Goal: Task Accomplishment & Management: Use online tool/utility

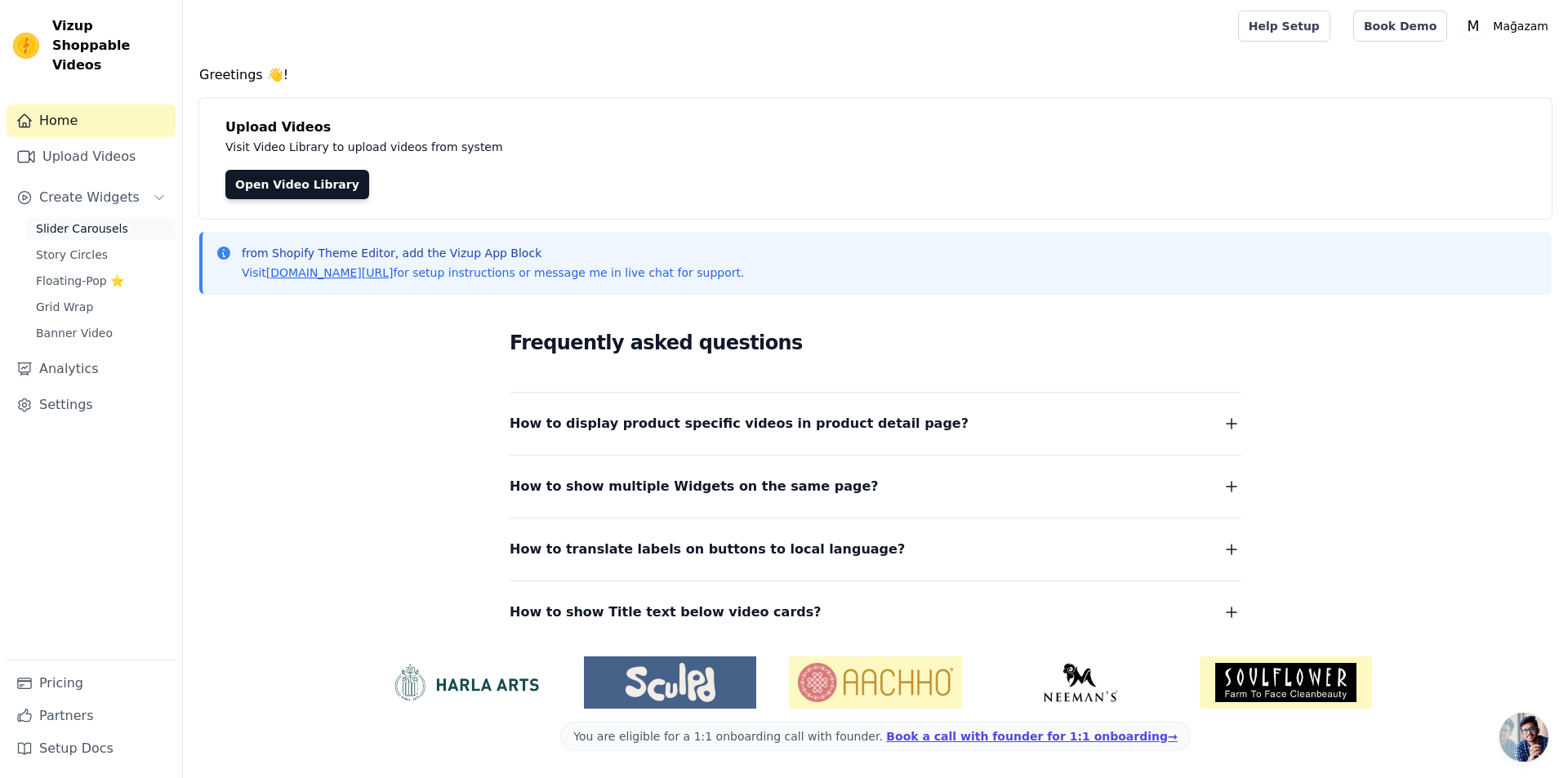
click at [56, 217] on link "Slider Carousels" at bounding box center [100, 228] width 150 height 23
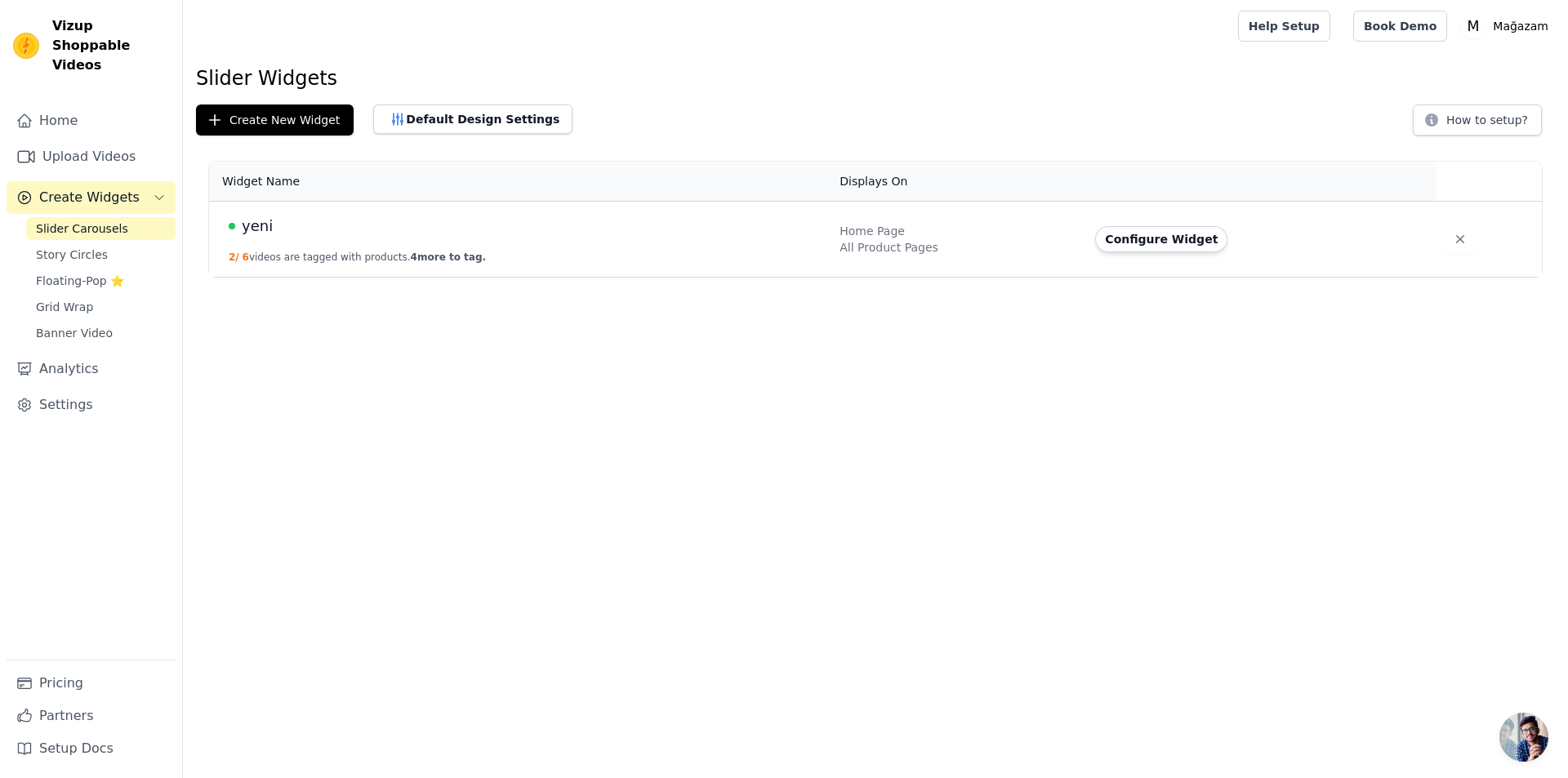
click at [384, 261] on button "2 / 6 videos are tagged with products. 4 more to tag." at bounding box center [357, 257] width 257 height 13
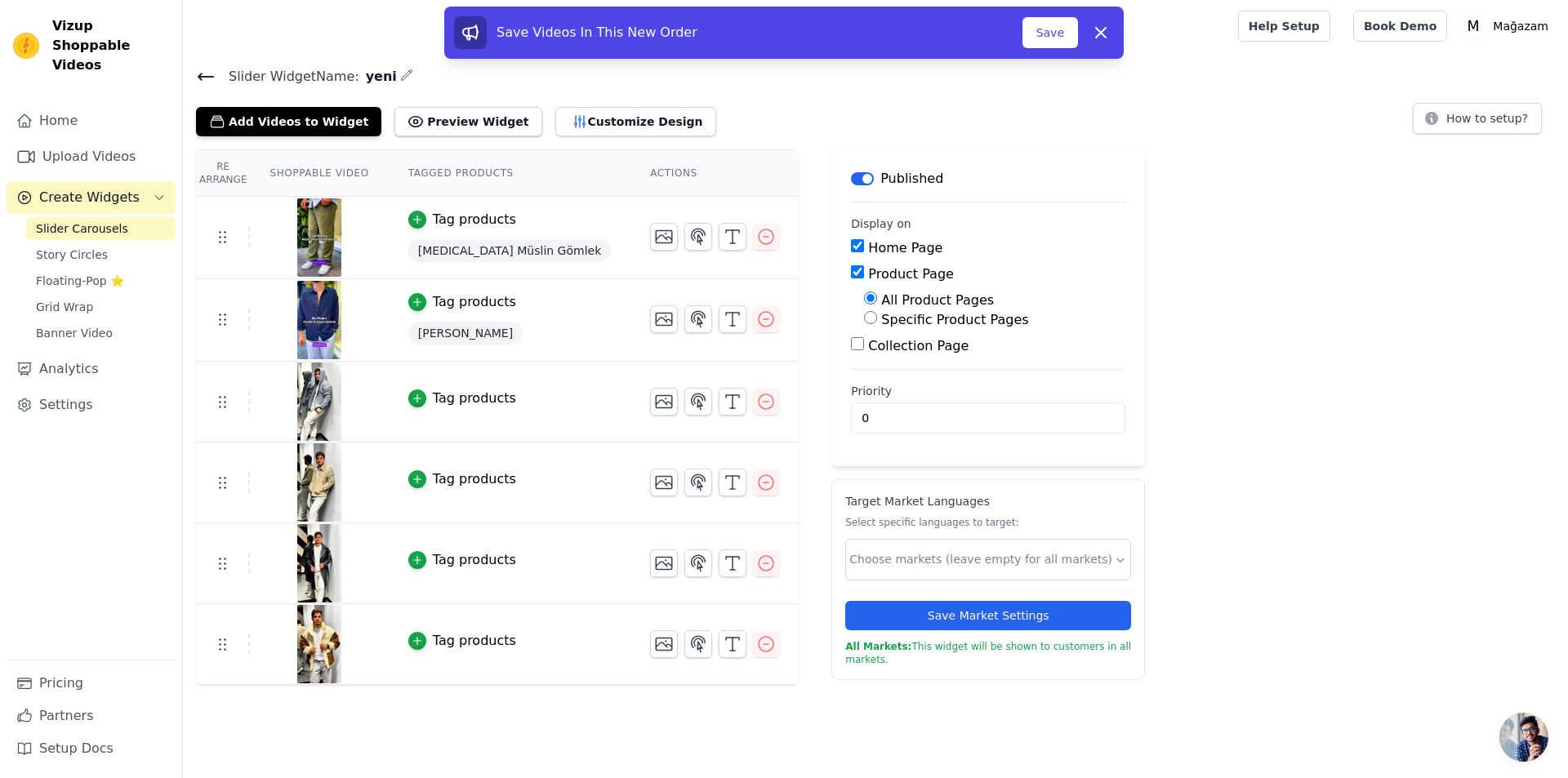
click at [445, 248] on span "[MEDICAL_DATA] Müslin Gömlek" at bounding box center [509, 250] width 203 height 23
click at [441, 222] on div "Tag products" at bounding box center [474, 219] width 83 height 19
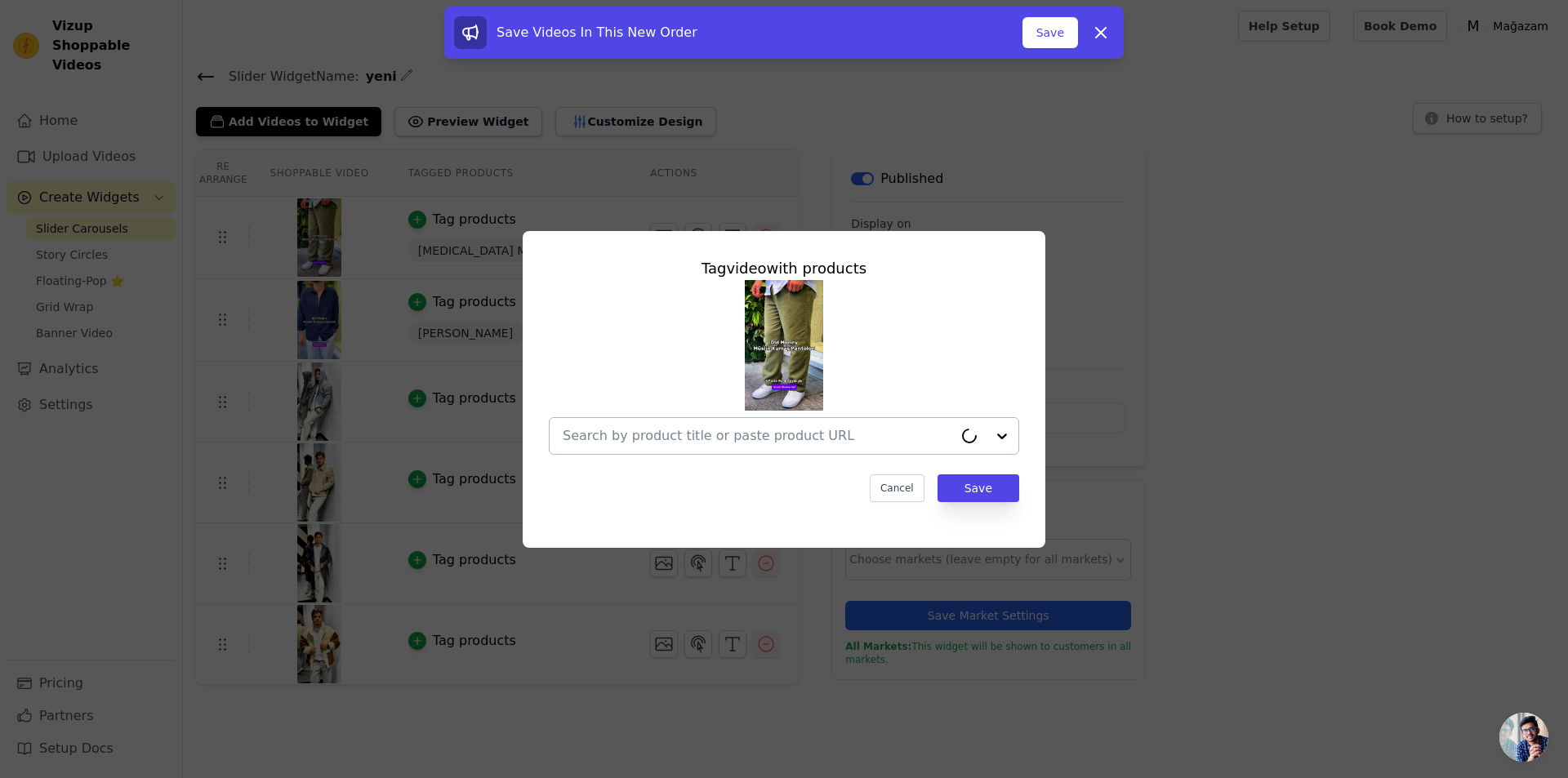
click at [705, 439] on input "text" at bounding box center [757, 436] width 390 height 19
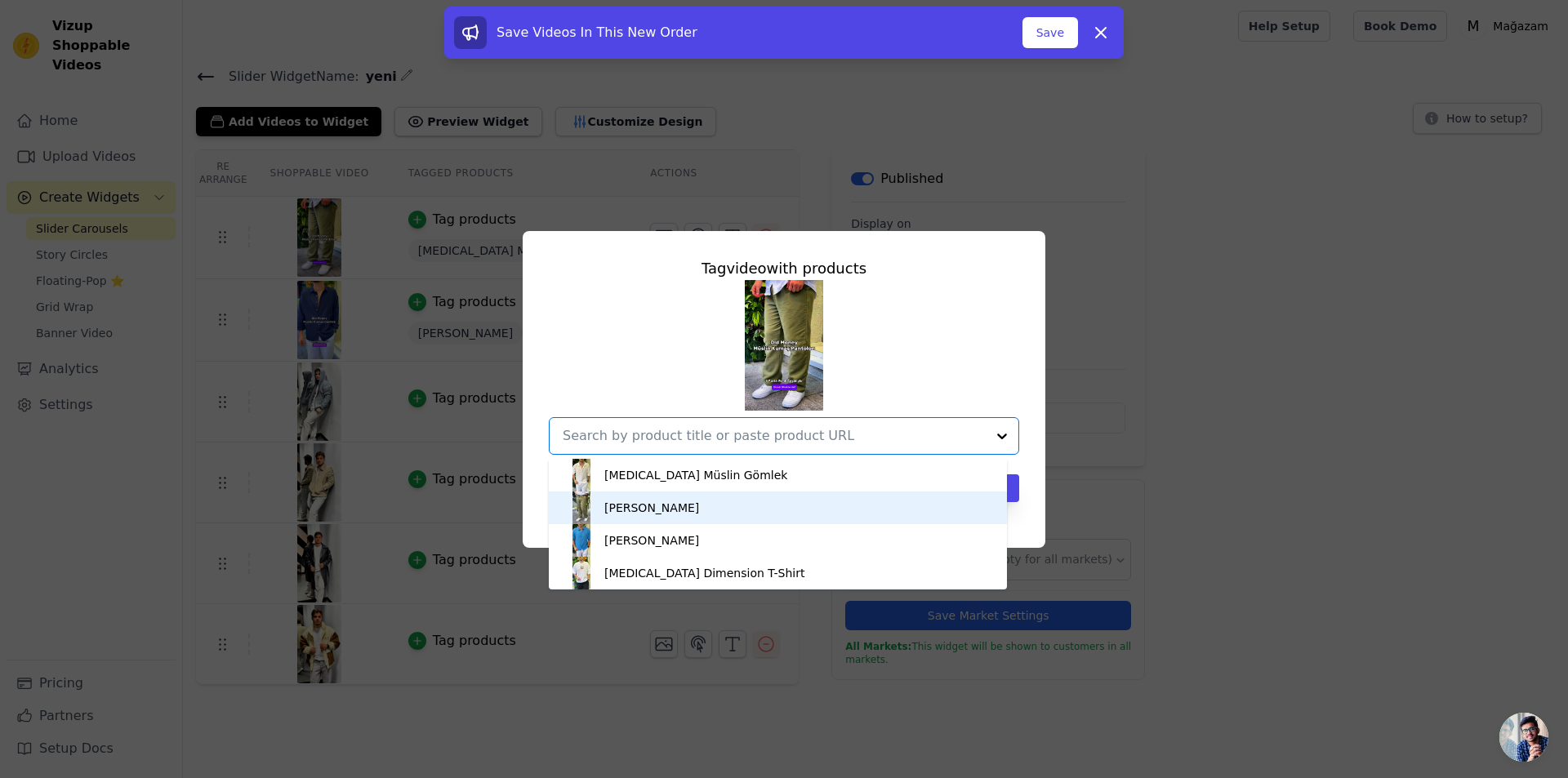
click at [663, 512] on div "[PERSON_NAME]" at bounding box center [651, 508] width 95 height 17
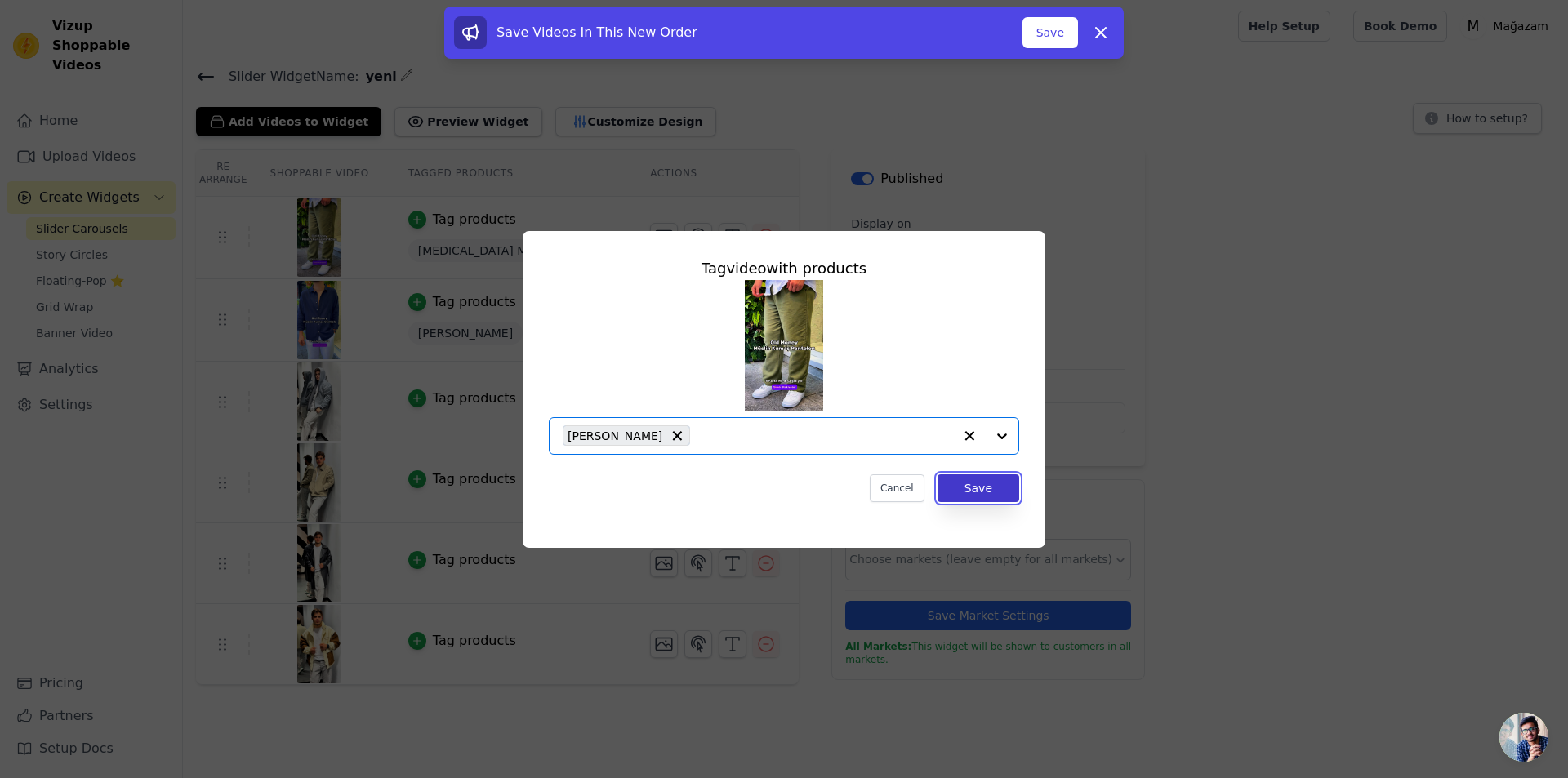
click at [955, 490] on button "Save" at bounding box center [978, 488] width 82 height 28
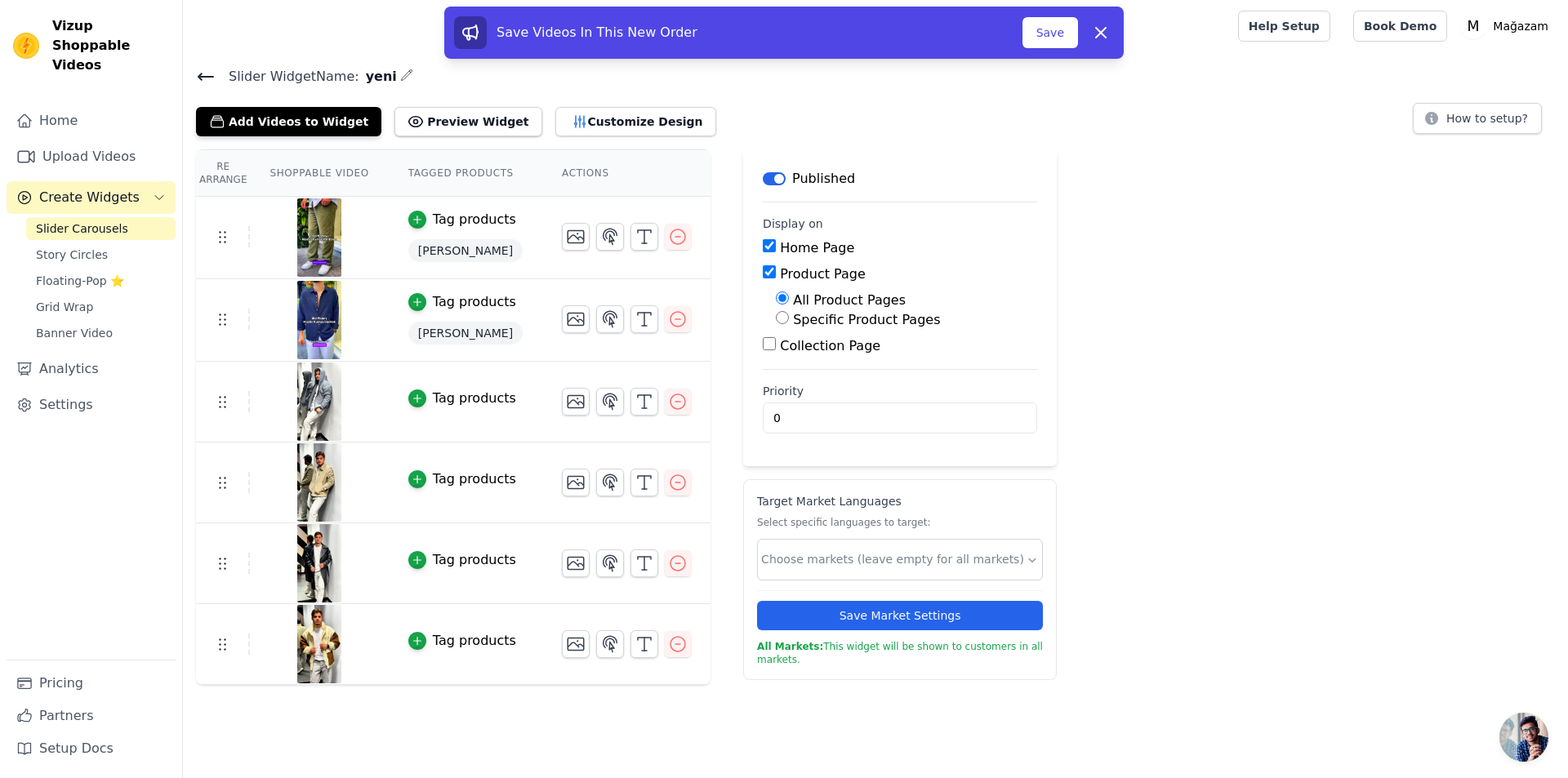
click at [489, 327] on span "[PERSON_NAME]" at bounding box center [465, 333] width 115 height 23
click at [507, 305] on div "Tag products" at bounding box center [465, 302] width 115 height 19
click at [494, 302] on div "Tag products" at bounding box center [474, 302] width 83 height 19
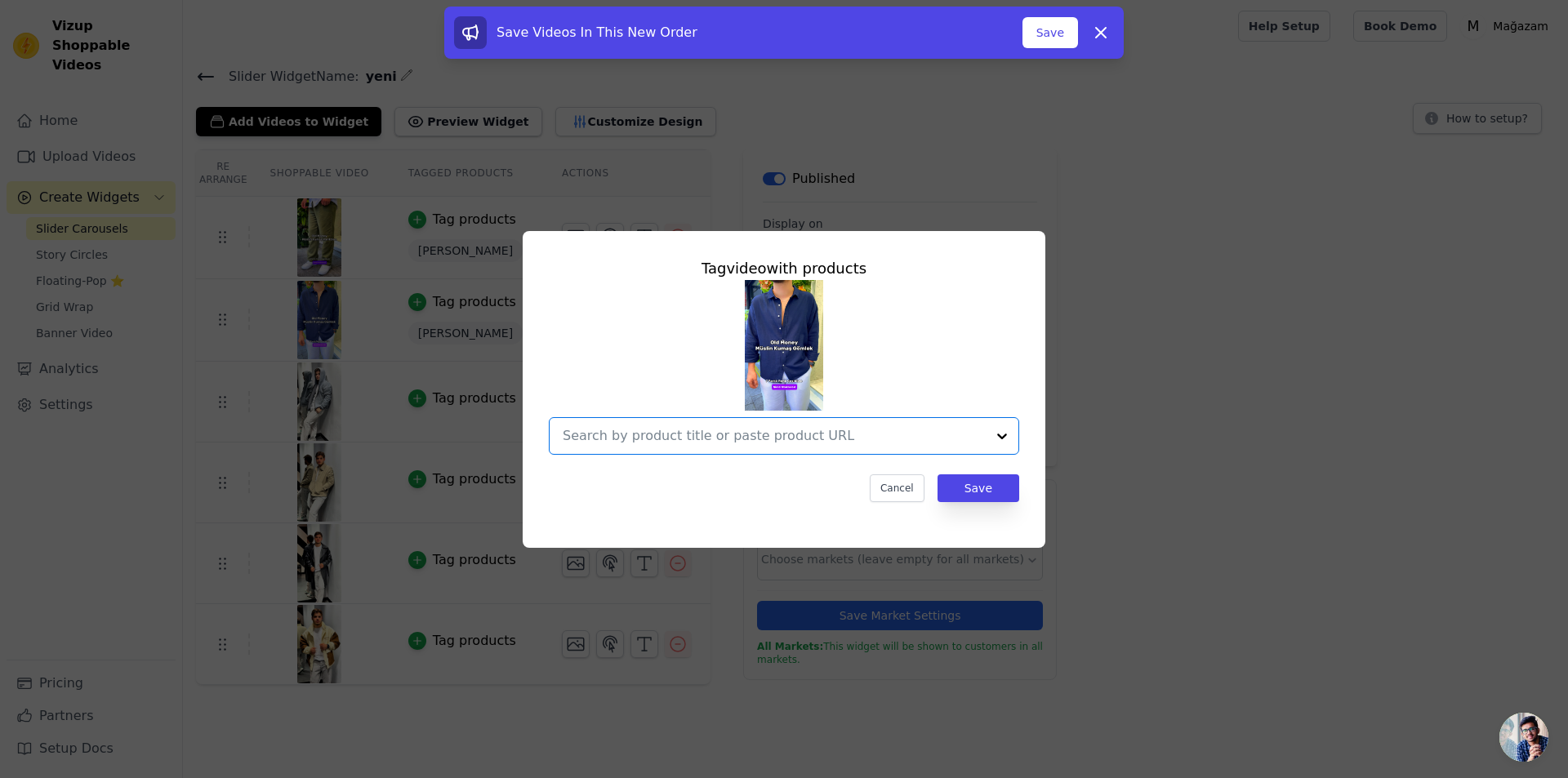
click at [680, 439] on input "text" at bounding box center [773, 436] width 423 height 19
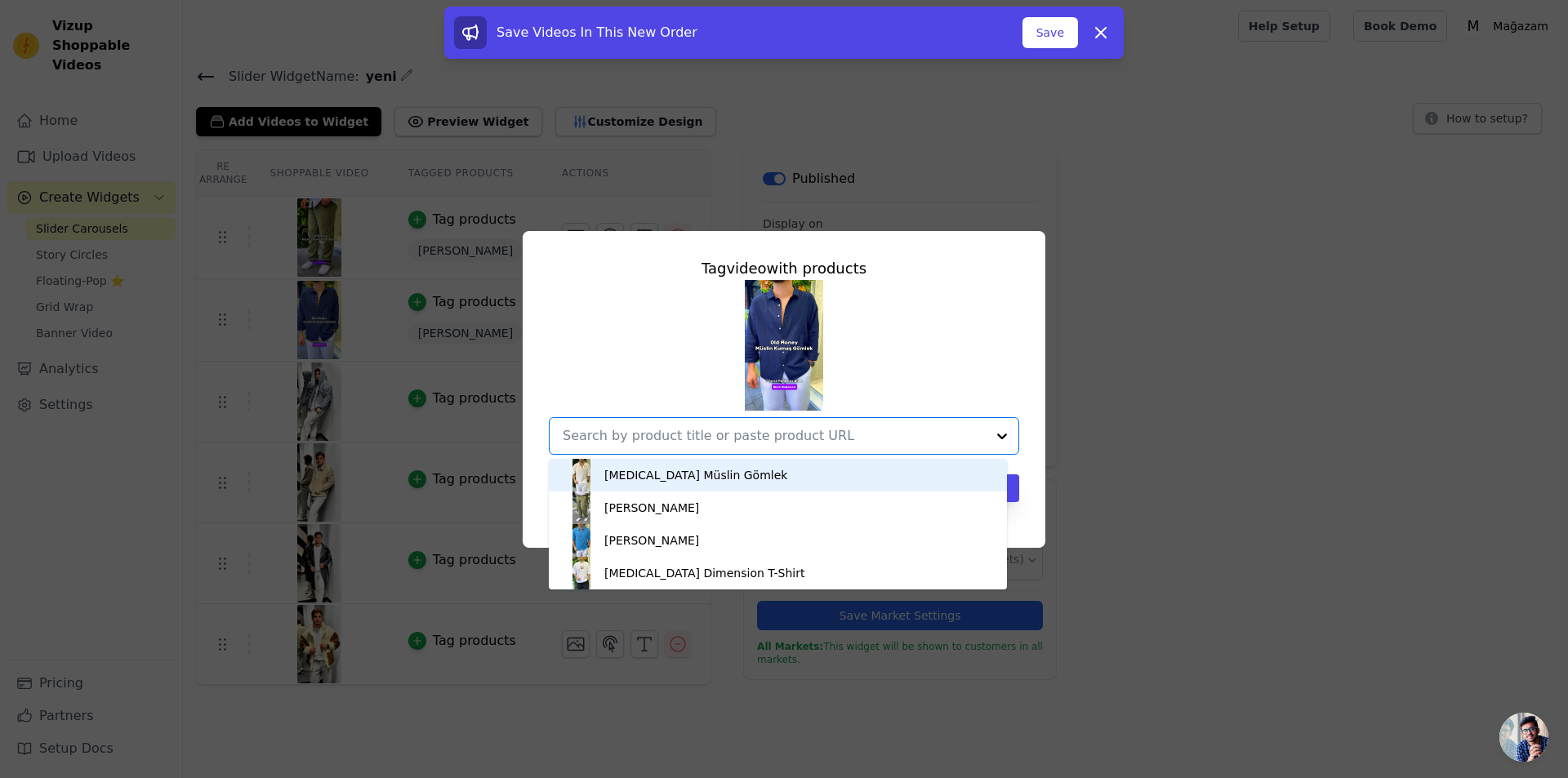
click at [684, 476] on div "[MEDICAL_DATA] Müslin Gömlek" at bounding box center [695, 475] width 183 height 17
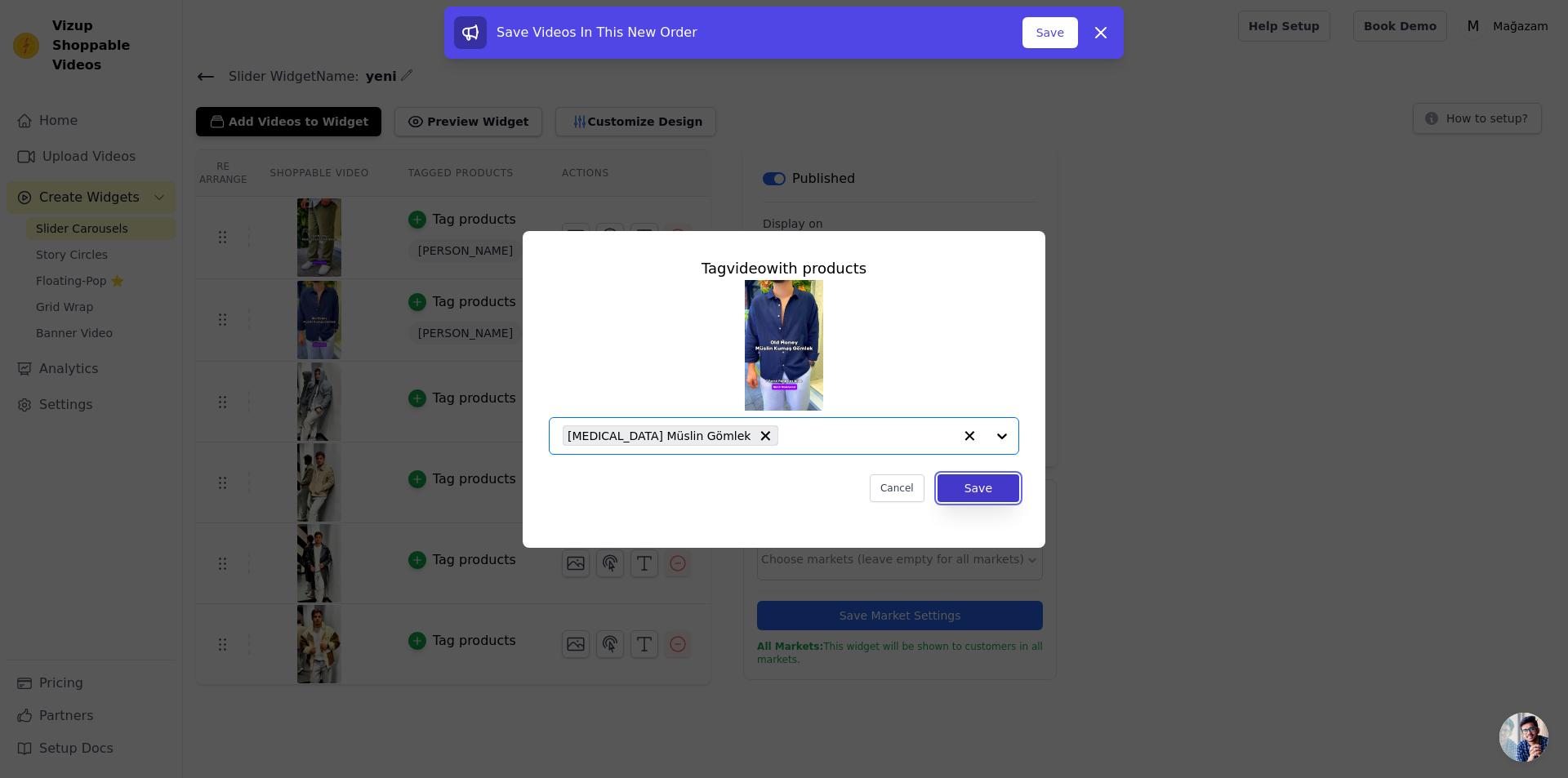
click at [979, 495] on button "Save" at bounding box center [978, 488] width 82 height 28
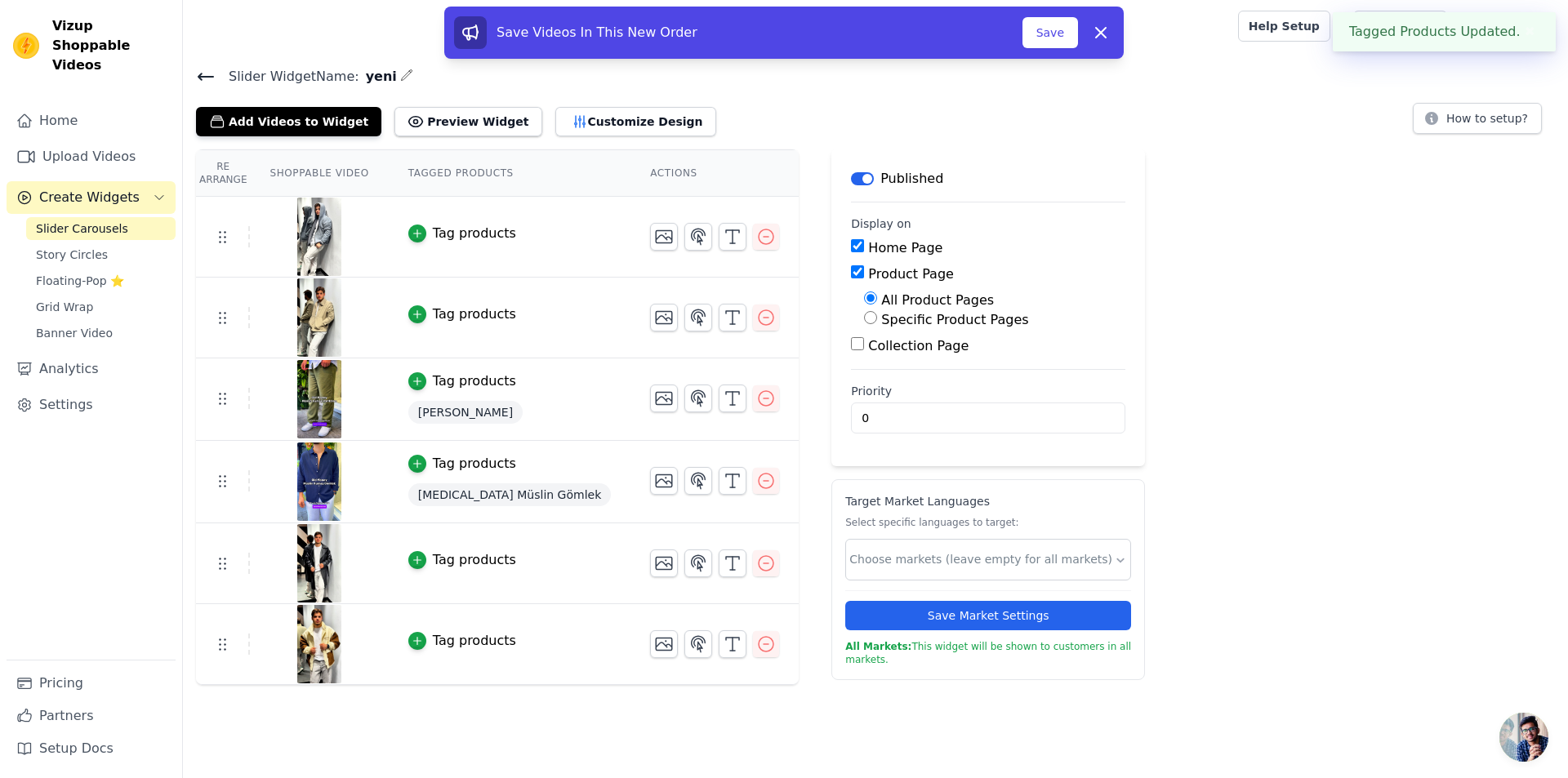
click at [1040, 29] on button "Save" at bounding box center [1050, 33] width 56 height 31
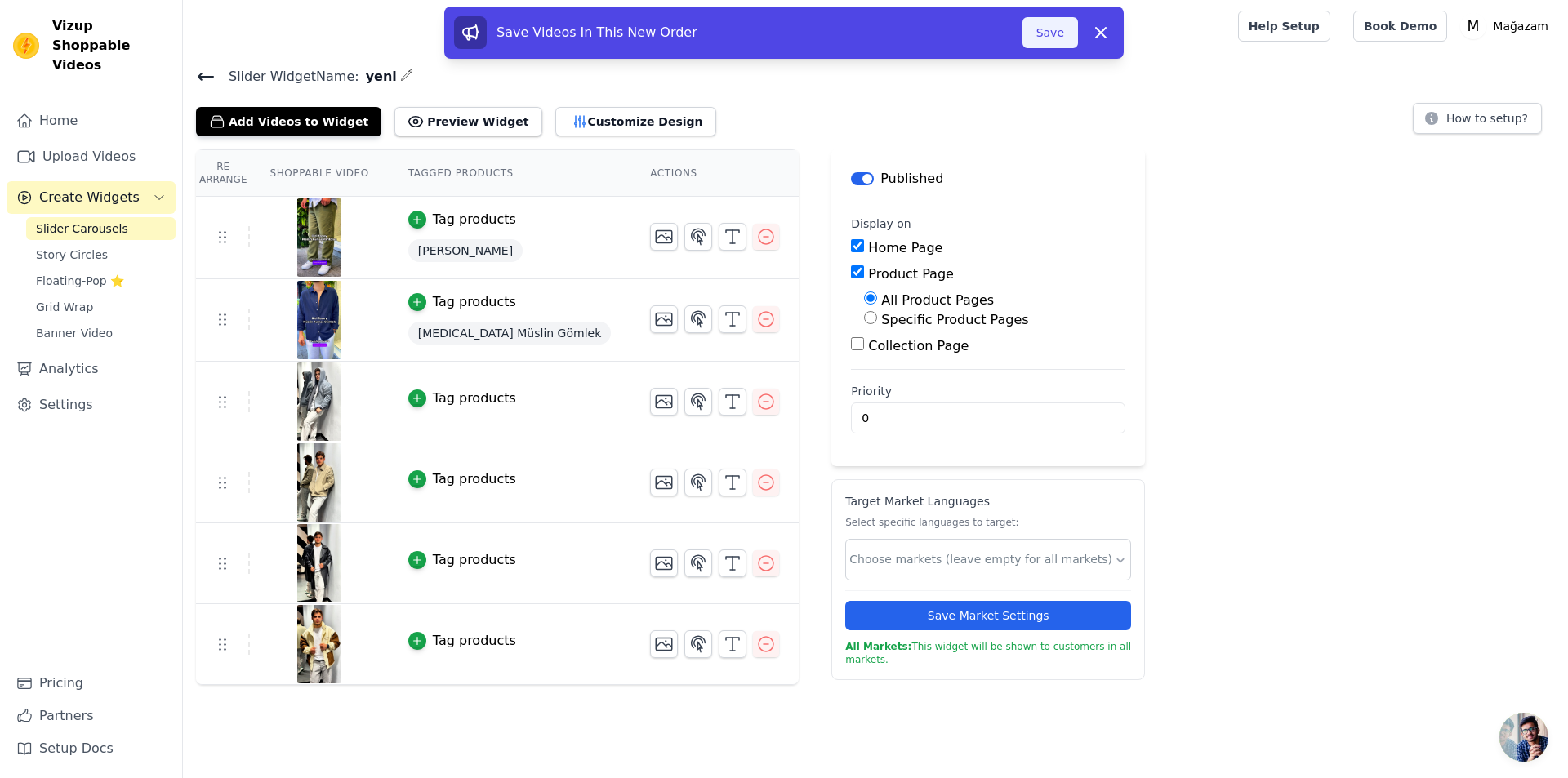
click at [1059, 32] on button "Save" at bounding box center [1050, 33] width 56 height 31
